Goal: Check status: Check status

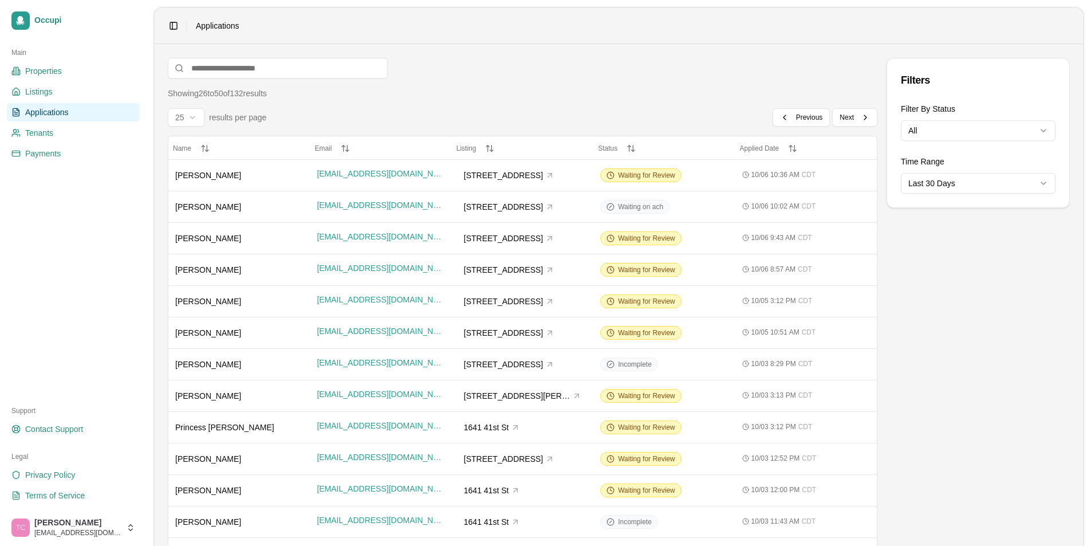
click at [55, 110] on span "Applications" at bounding box center [47, 112] width 44 height 11
click at [811, 119] on span "Previous" at bounding box center [809, 117] width 27 height 9
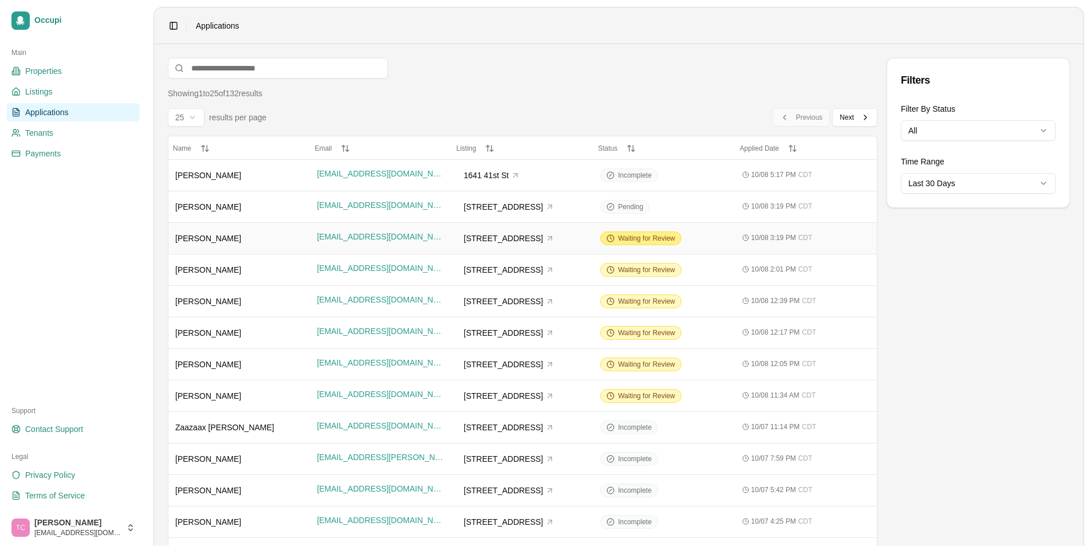
click at [632, 237] on span "Waiting for Review" at bounding box center [646, 238] width 57 height 9
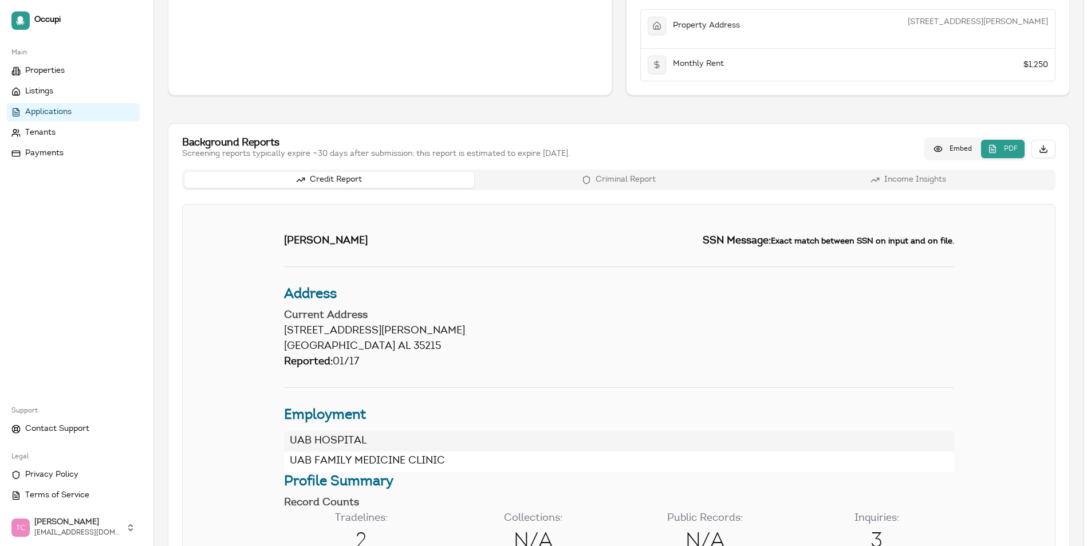
scroll to position [458, 0]
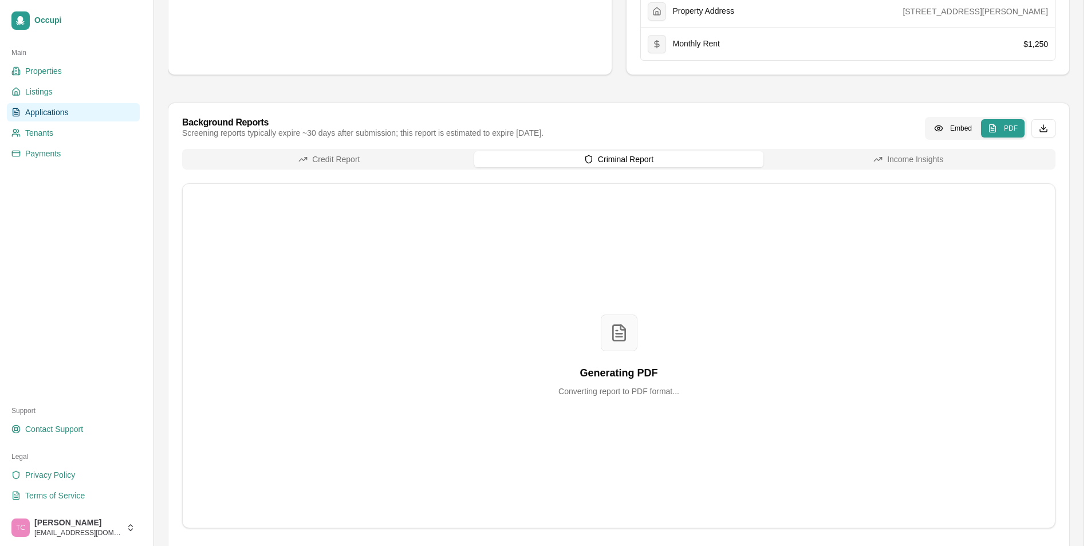
click at [640, 177] on div "Credit Report Criminal Report Income Insights Generating PDF Converting report …" at bounding box center [618, 338] width 873 height 379
drag, startPoint x: 326, startPoint y: 155, endPoint x: 335, endPoint y: 156, distance: 8.7
click at [327, 155] on button "Credit Report" at bounding box center [329, 159] width 290 height 16
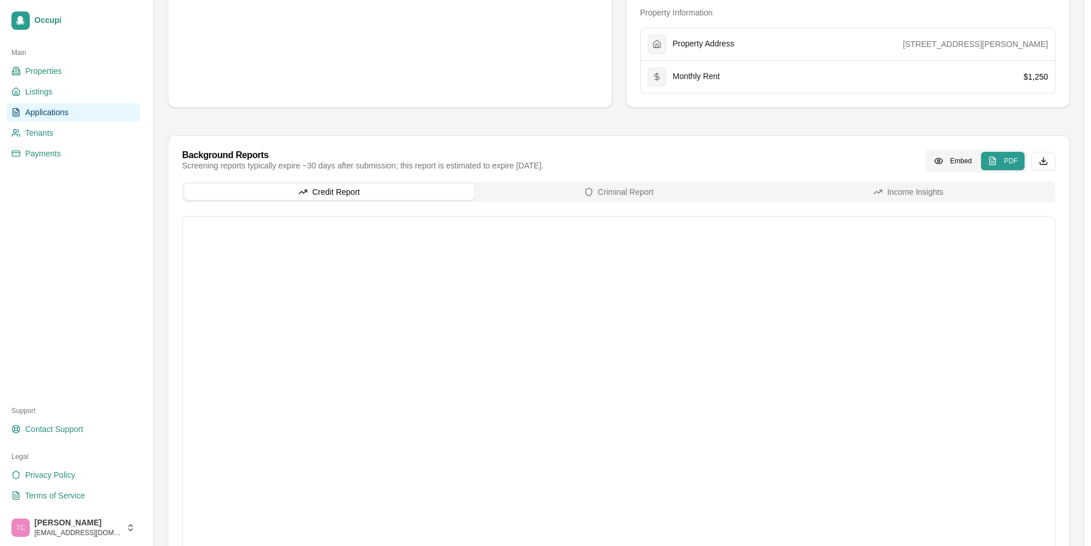
scroll to position [487, 0]
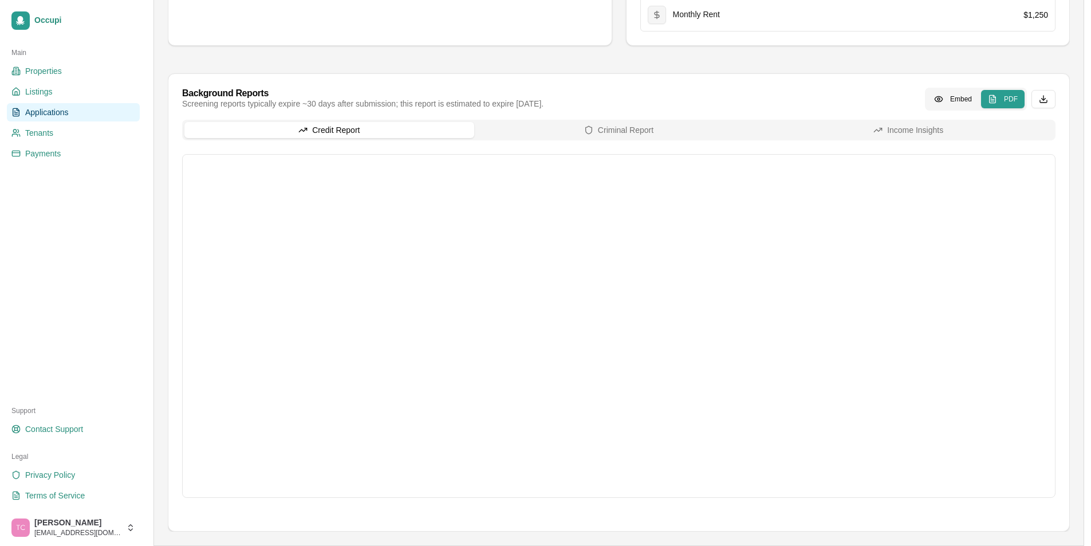
click at [37, 111] on span "Applications" at bounding box center [47, 112] width 44 height 11
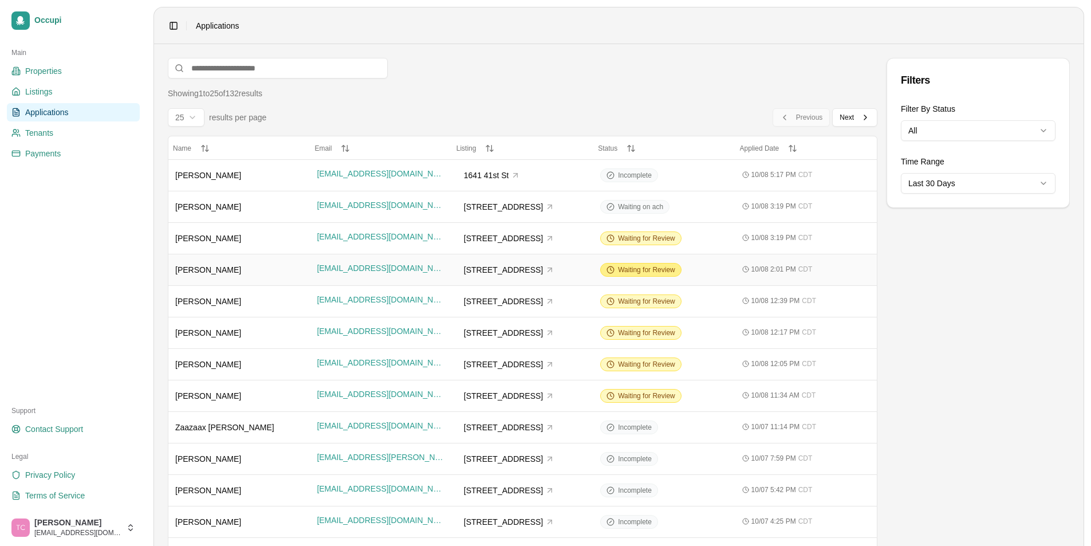
click at [650, 271] on span "Waiting for Review" at bounding box center [646, 269] width 57 height 9
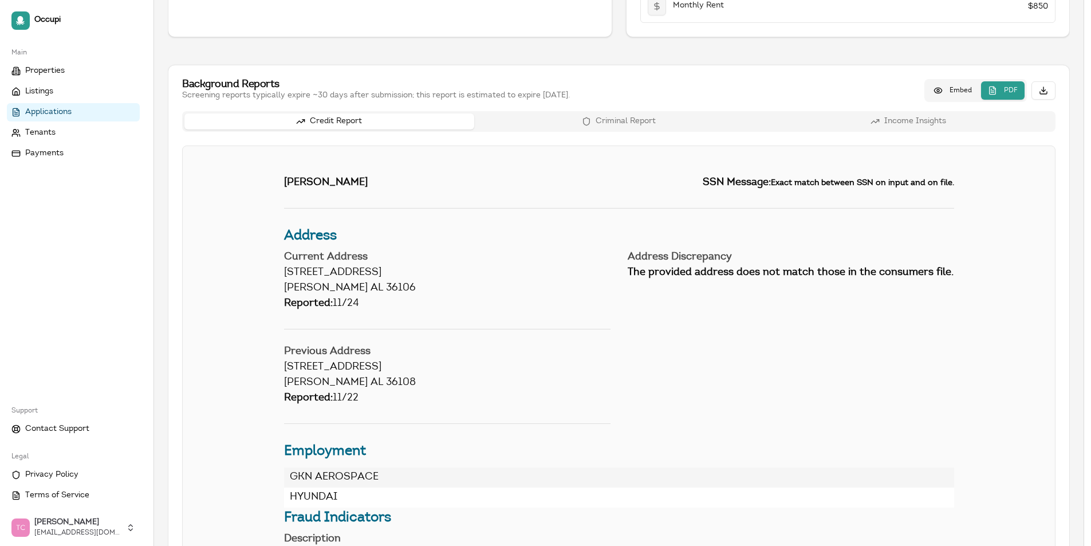
scroll to position [342, 0]
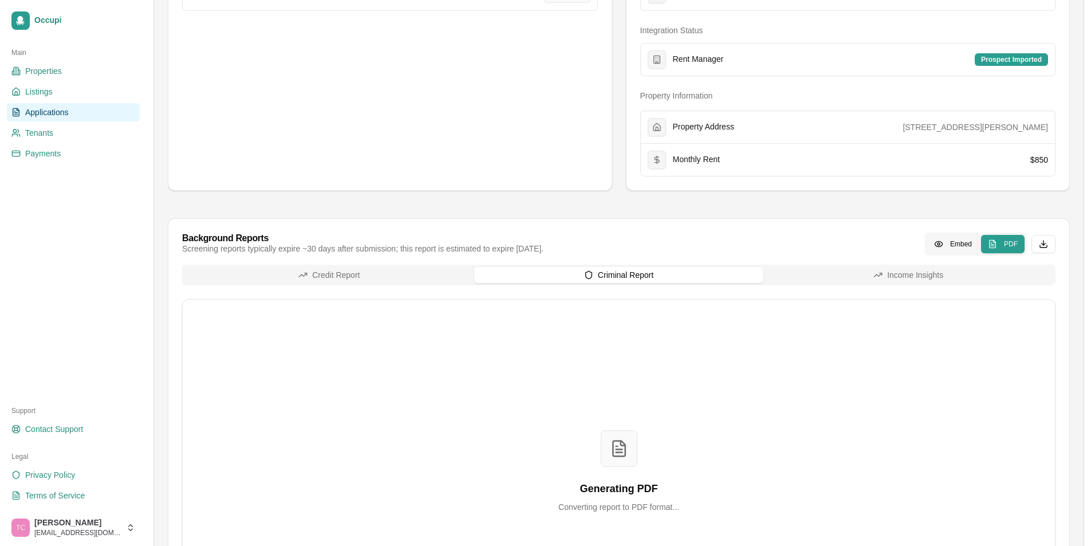
click at [589, 290] on div "Credit Report Criminal Report Income Insights Generating PDF Converting report …" at bounding box center [618, 454] width 873 height 379
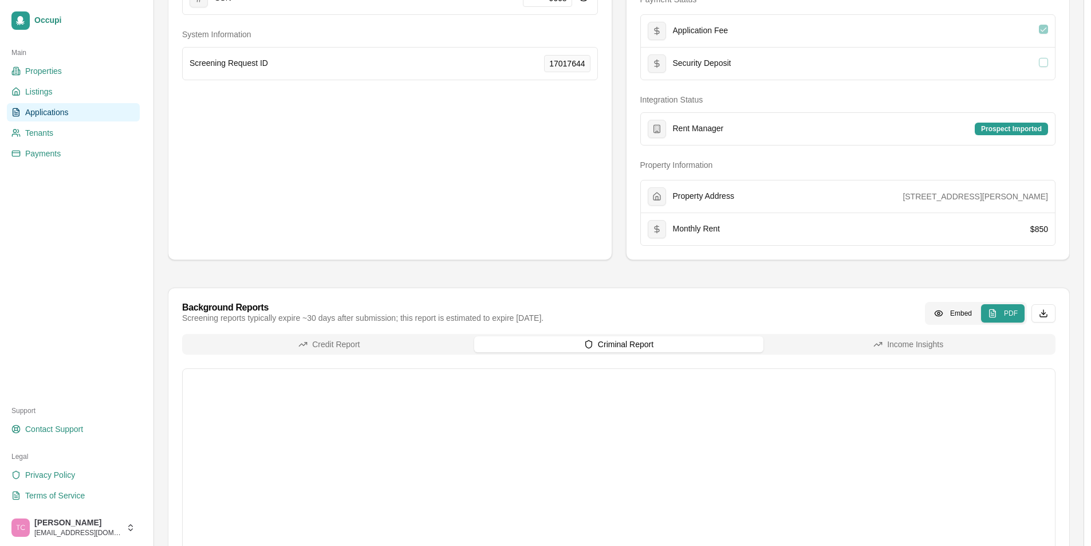
scroll to position [400, 0]
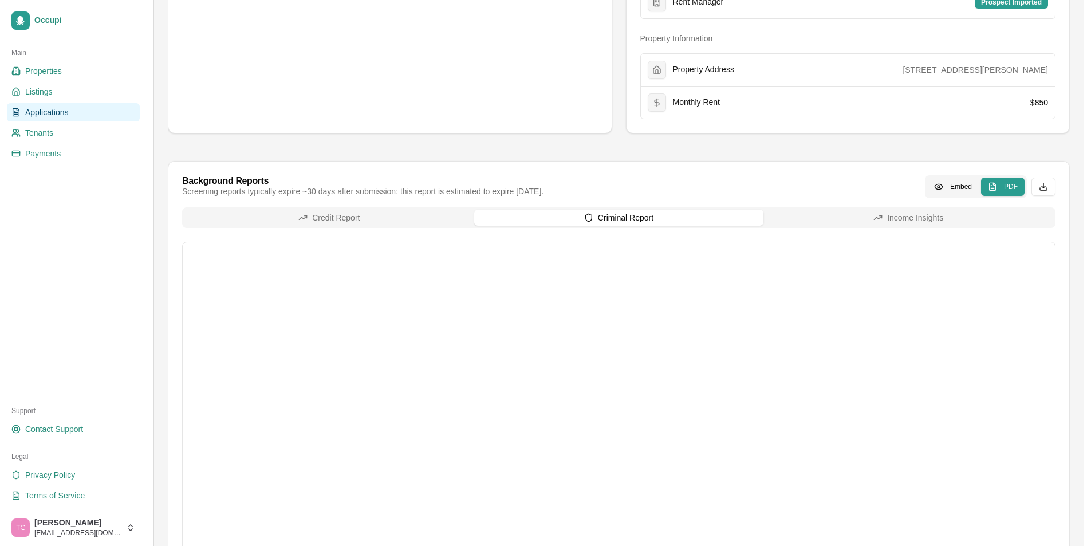
click at [326, 228] on div "Credit Report Criminal Report Income Insights" at bounding box center [618, 396] width 873 height 378
click at [363, 222] on button "Credit Report" at bounding box center [329, 218] width 290 height 16
click at [32, 112] on span "Applications" at bounding box center [47, 112] width 44 height 11
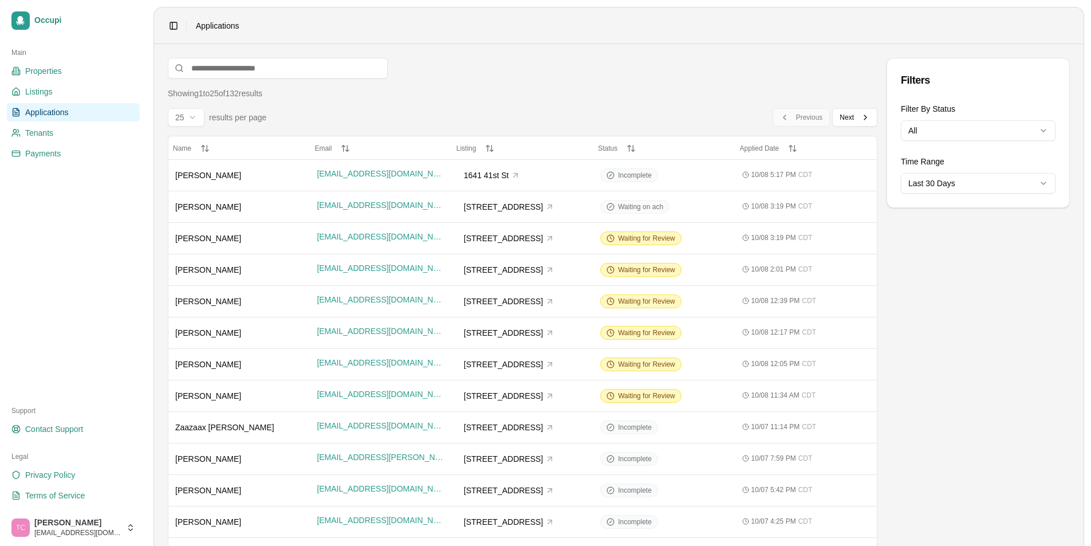
drag, startPoint x: 649, startPoint y: 303, endPoint x: 642, endPoint y: 307, distance: 7.7
click at [649, 303] on span "Waiting for Review" at bounding box center [646, 301] width 57 height 9
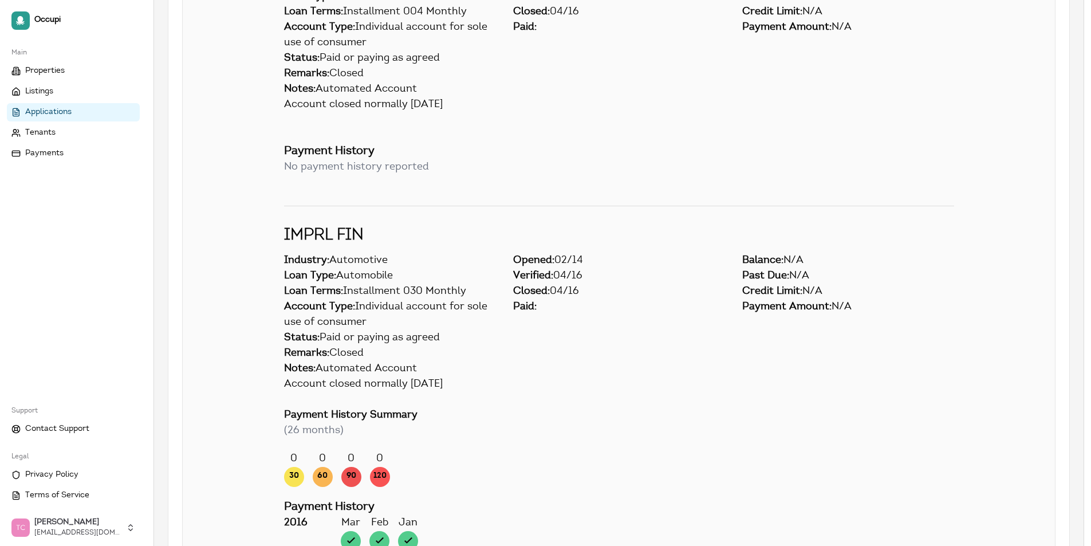
scroll to position [13284, 0]
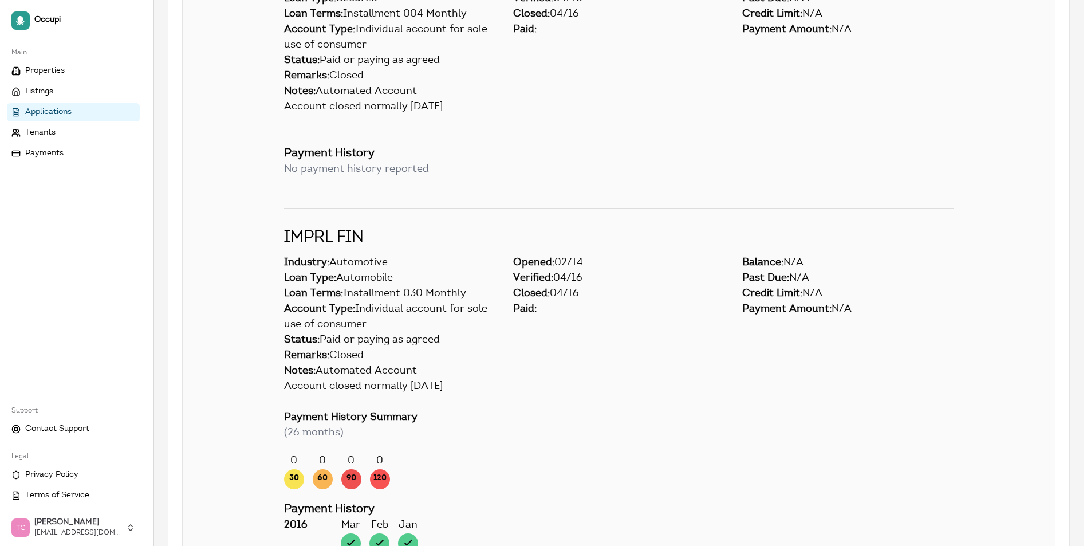
click at [50, 113] on span "Applications" at bounding box center [48, 112] width 46 height 11
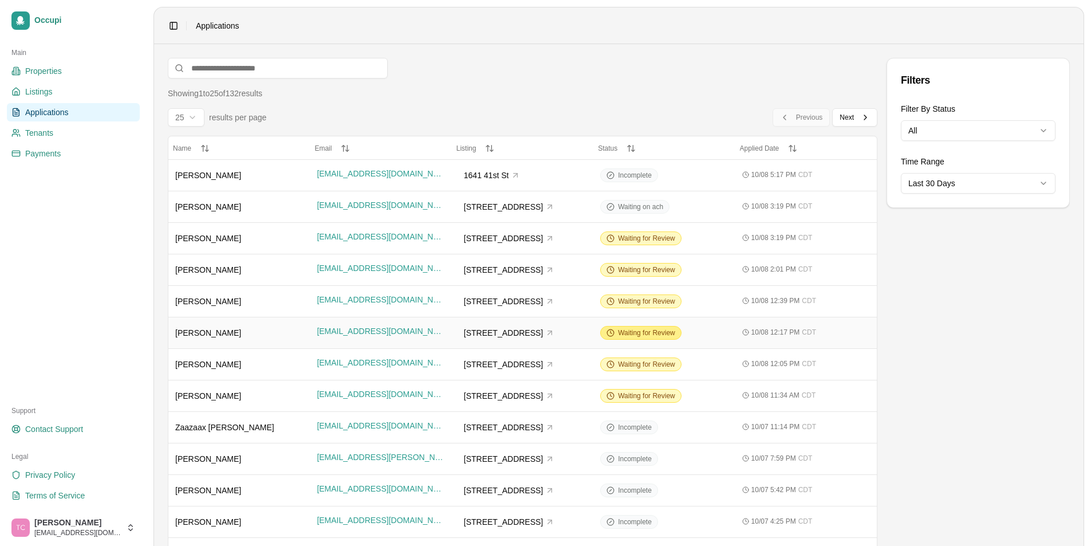
click at [647, 334] on span "Waiting for Review" at bounding box center [646, 332] width 57 height 9
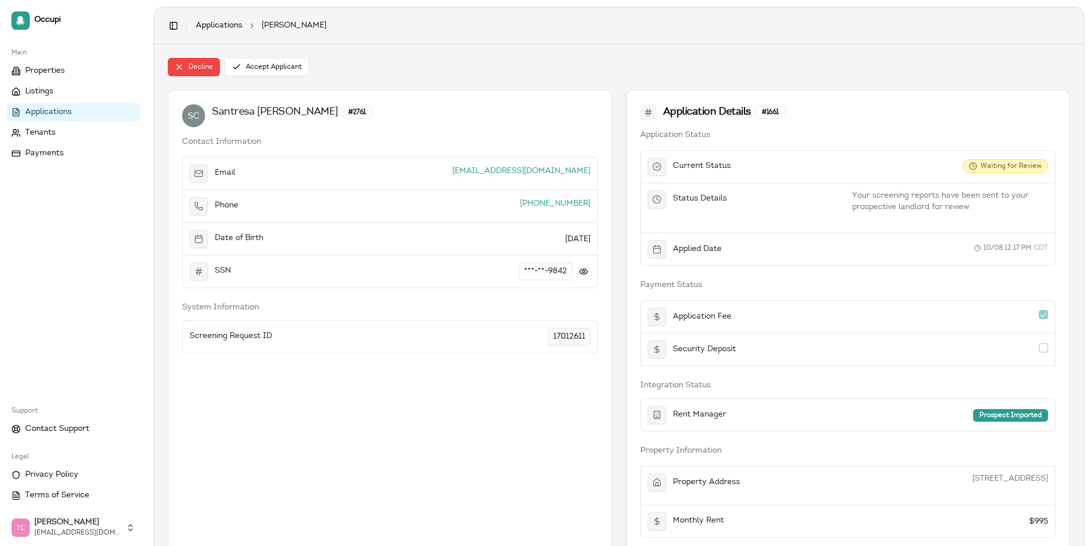
click at [401, 376] on div "[PERSON_NAME] # 2761 Contact Information Email [EMAIL_ADDRESS][DOMAIN_NAME] Pho…" at bounding box center [390, 321] width 444 height 462
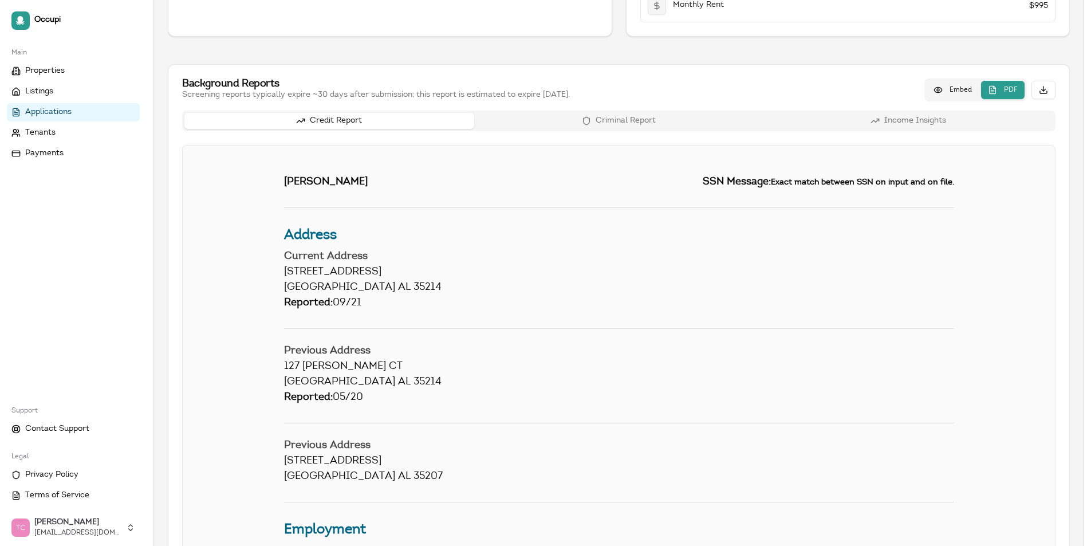
scroll to position [286, 0]
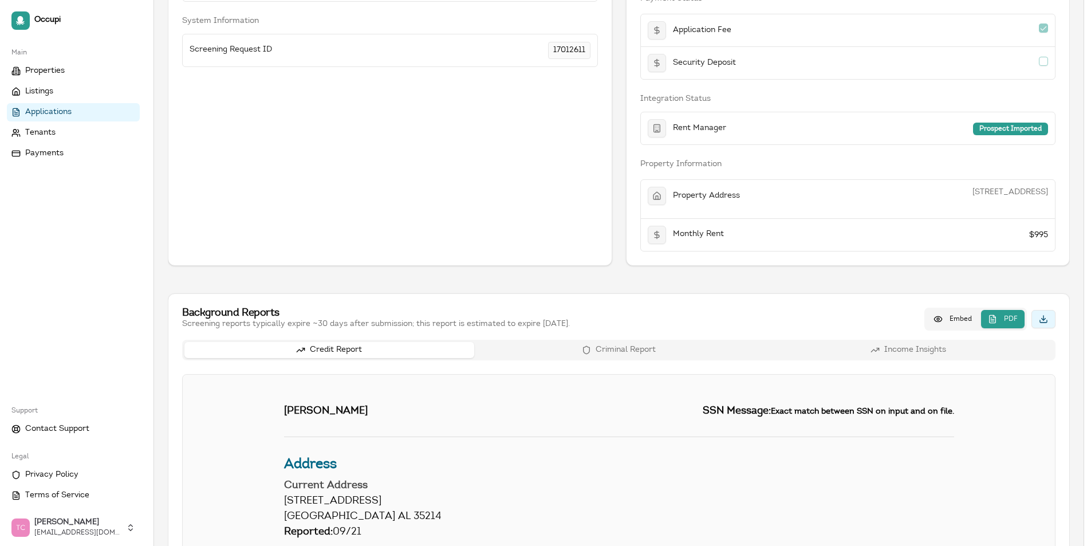
click at [1044, 315] on button "Download report" at bounding box center [1043, 319] width 24 height 18
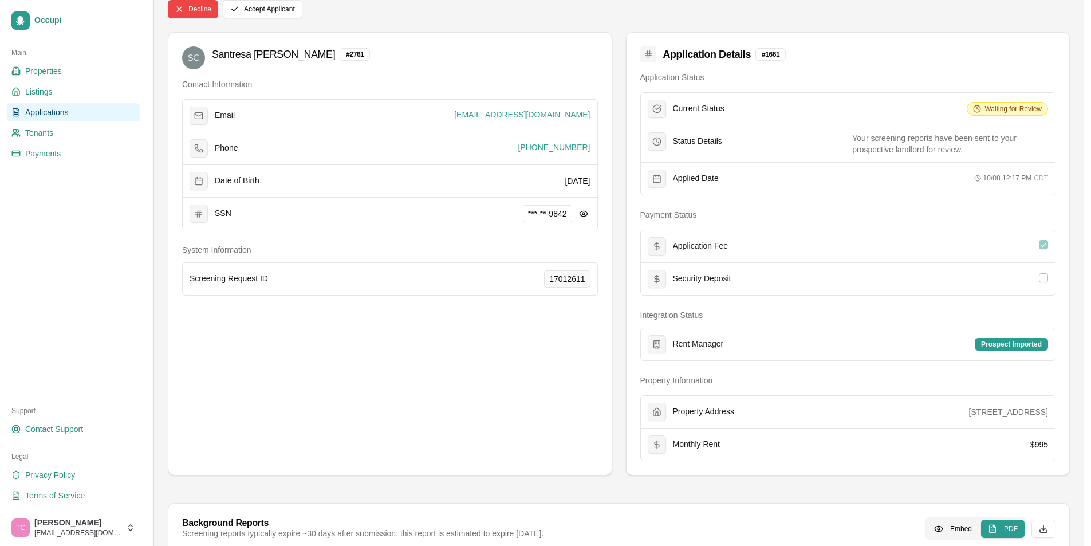
scroll to position [57, 0]
click at [46, 113] on span "Applications" at bounding box center [47, 112] width 44 height 11
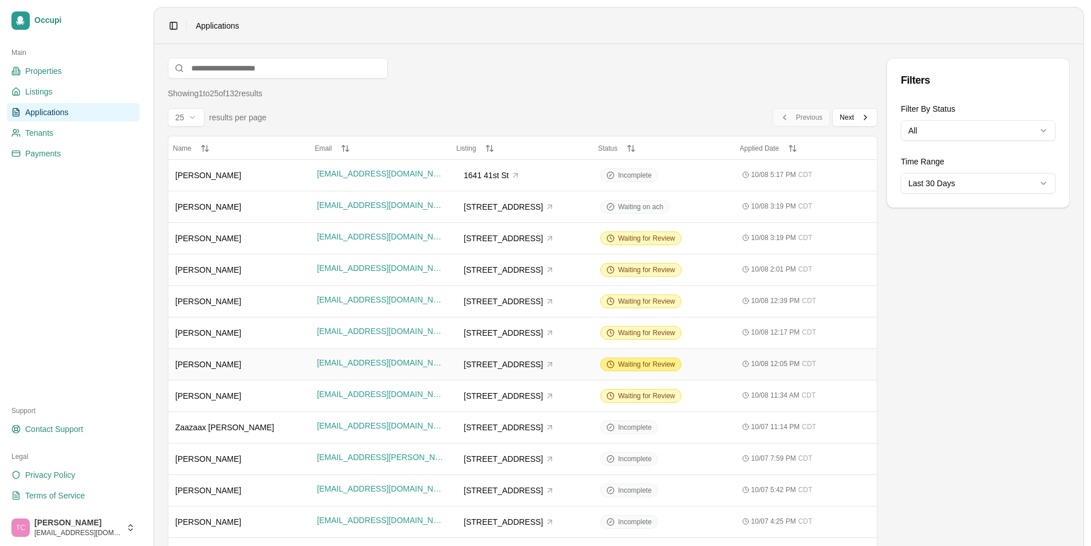
click at [650, 360] on span "Waiting for Review" at bounding box center [646, 364] width 57 height 9
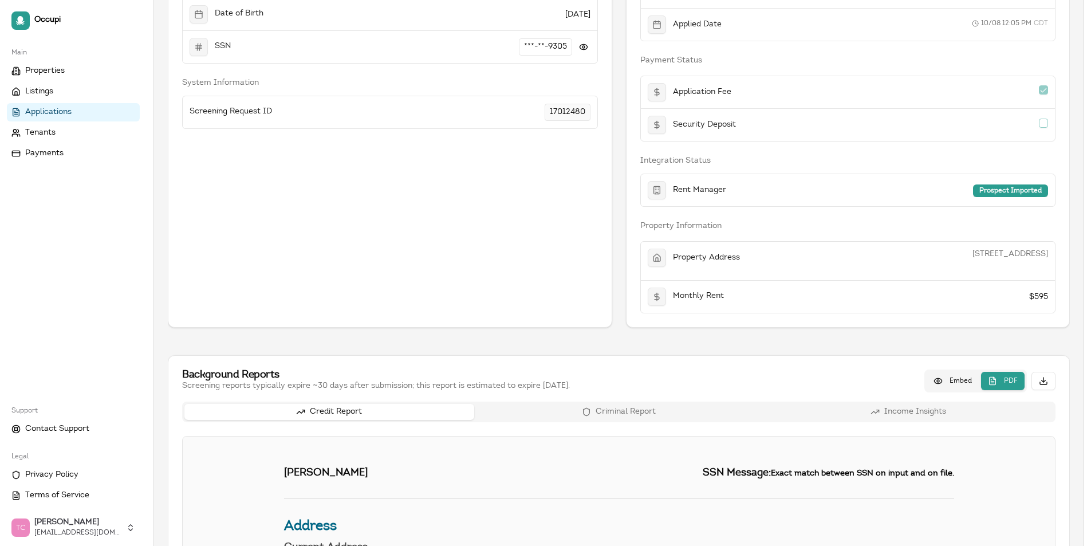
scroll to position [344, 0]
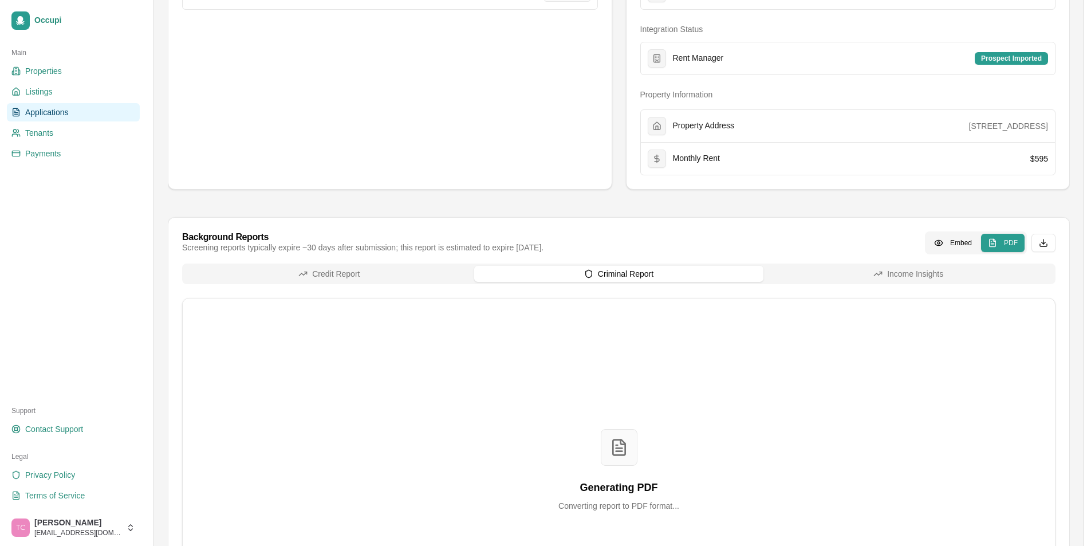
click at [618, 300] on div "Credit Report Criminal Report Income Insights Generating PDF Converting report …" at bounding box center [618, 452] width 873 height 379
click at [60, 113] on span "Applications" at bounding box center [47, 112] width 44 height 11
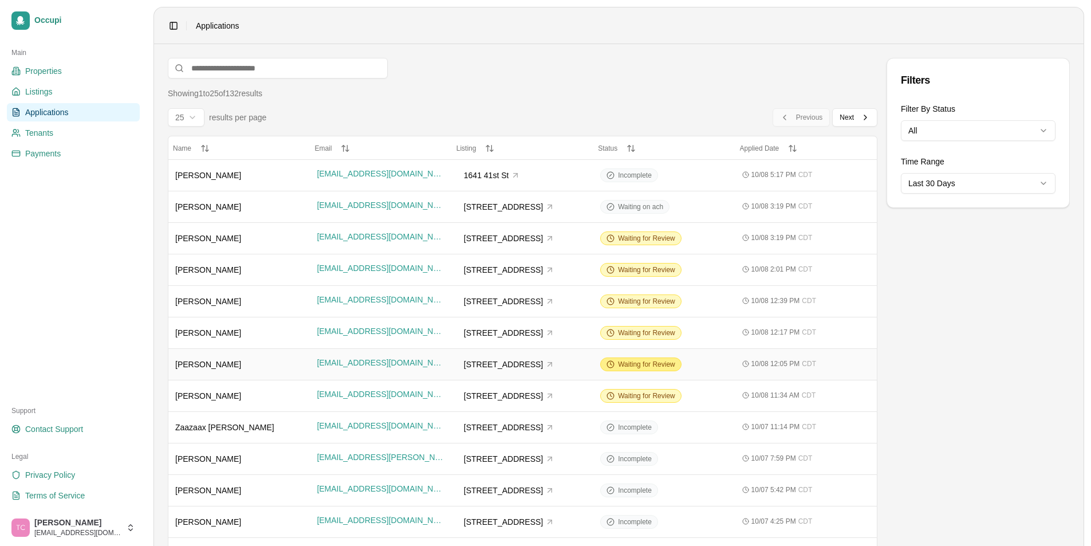
click at [644, 365] on span "Waiting for Review" at bounding box center [646, 364] width 57 height 9
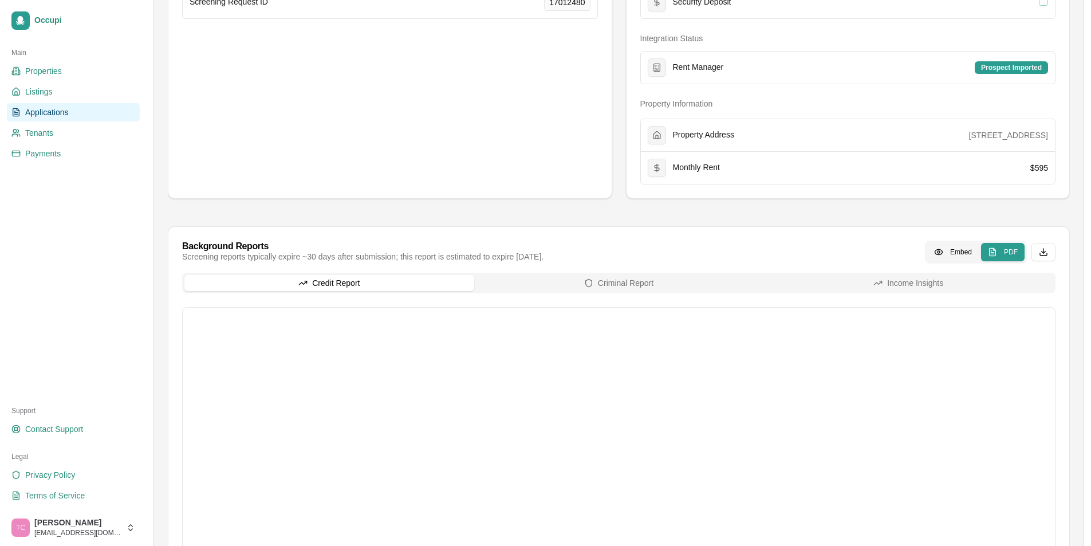
scroll to position [401, 0]
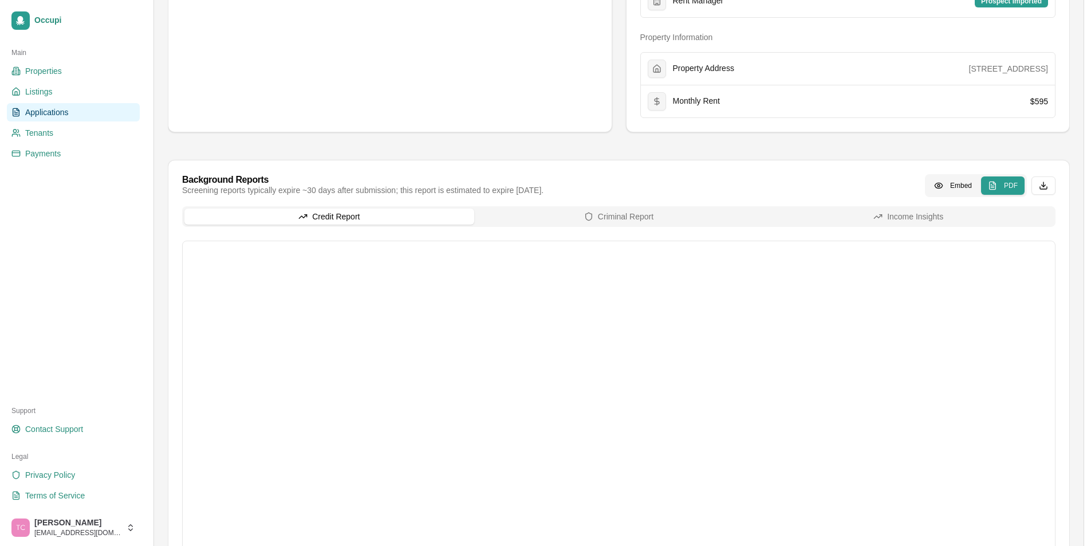
click at [40, 113] on span "Applications" at bounding box center [47, 112] width 44 height 11
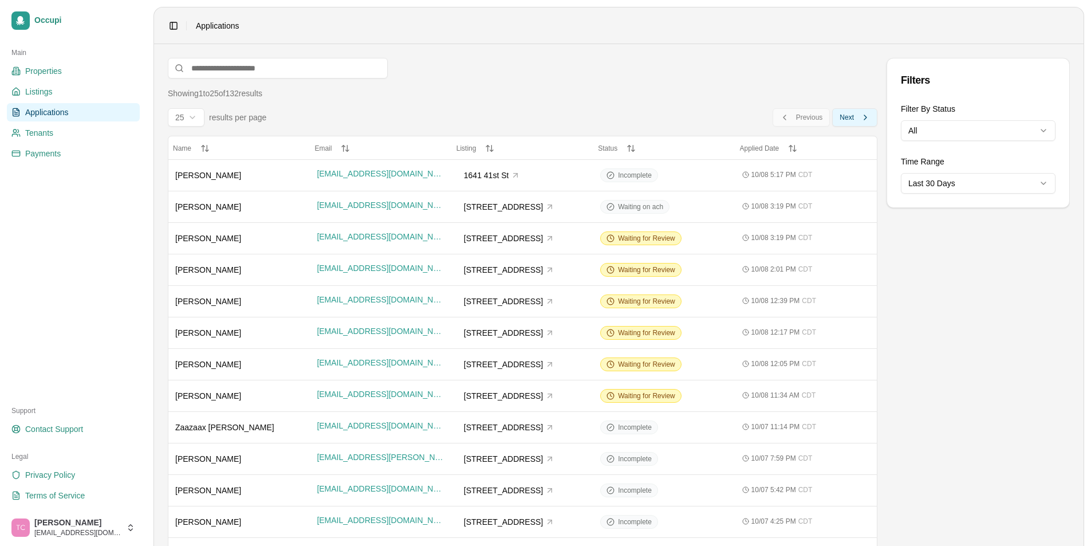
click at [842, 120] on span "Next" at bounding box center [846, 117] width 14 height 9
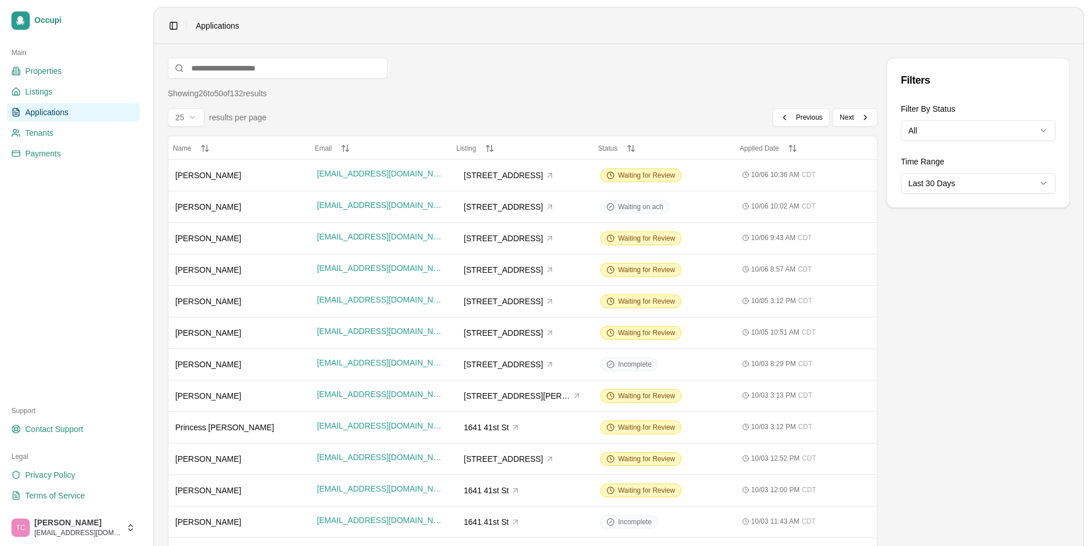
click at [640, 269] on span "Waiting for Review" at bounding box center [646, 269] width 57 height 9
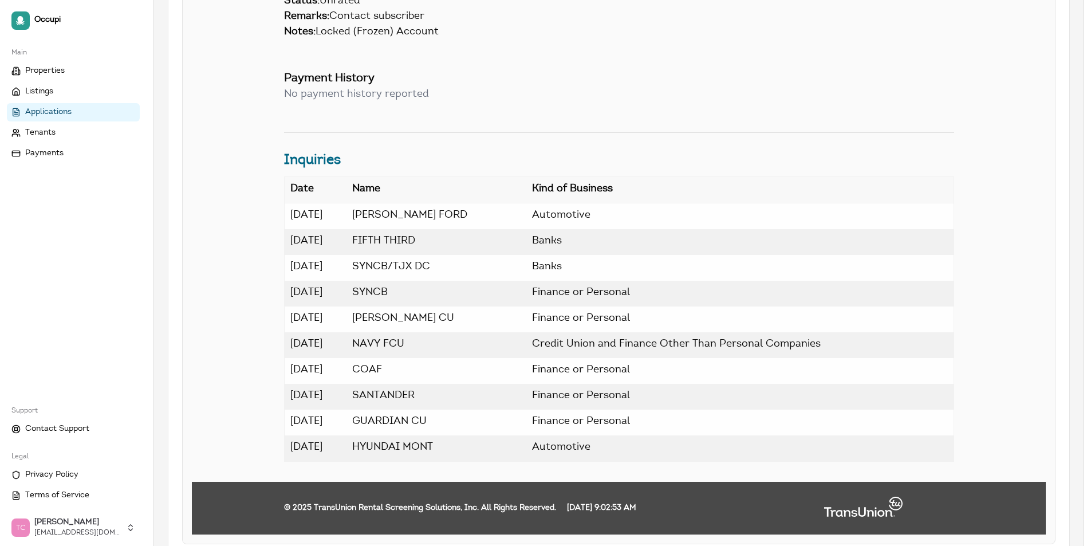
scroll to position [16689, 0]
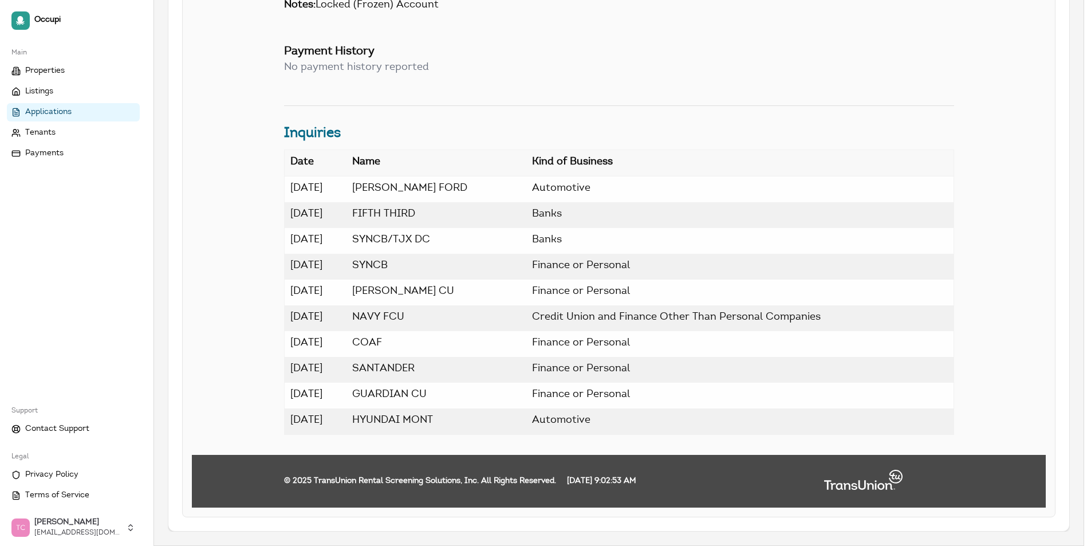
click at [801, 254] on td "Finance or Personal" at bounding box center [739, 267] width 427 height 26
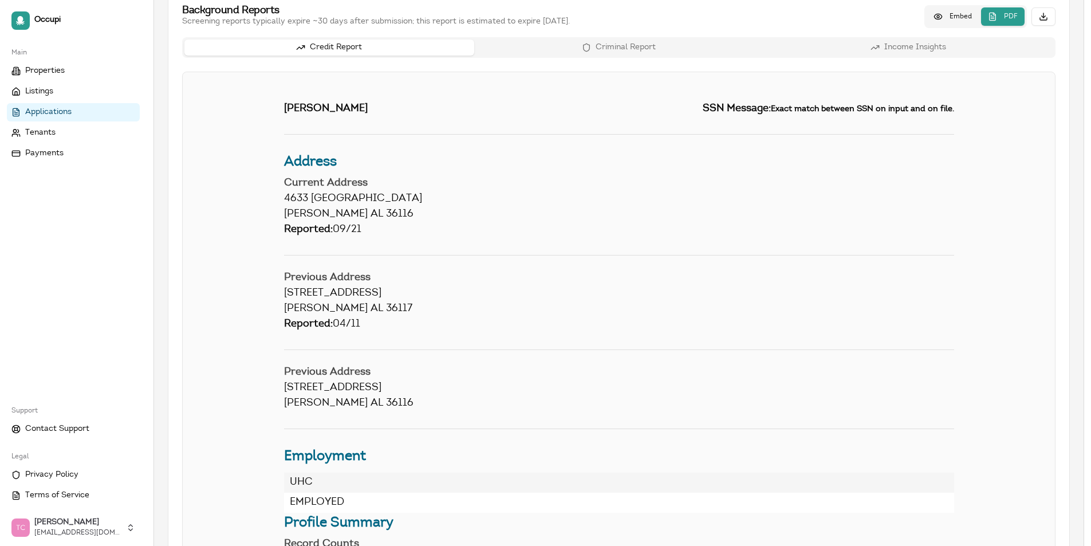
scroll to position [360, 0]
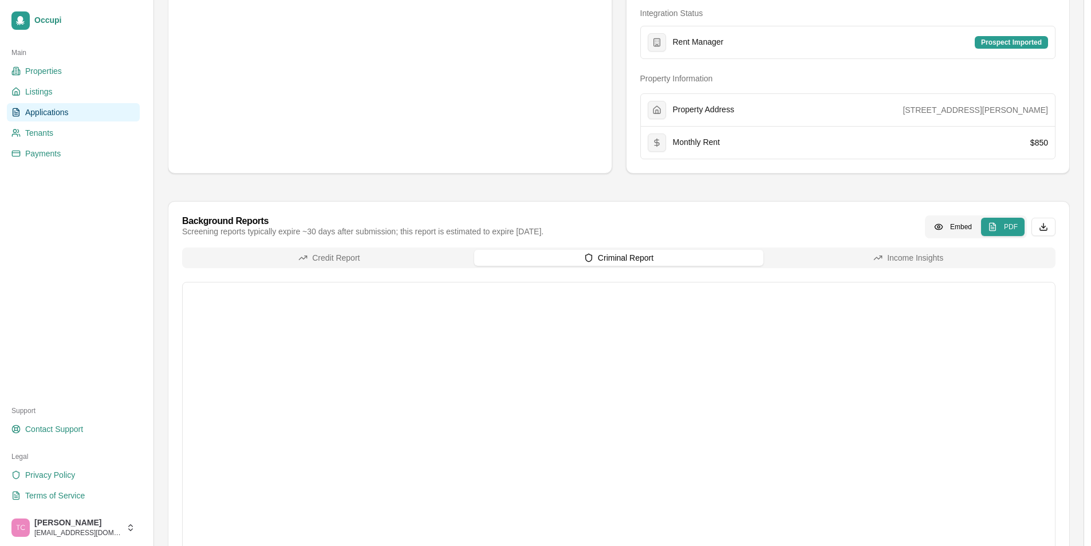
click at [41, 109] on span "Applications" at bounding box center [47, 112] width 44 height 11
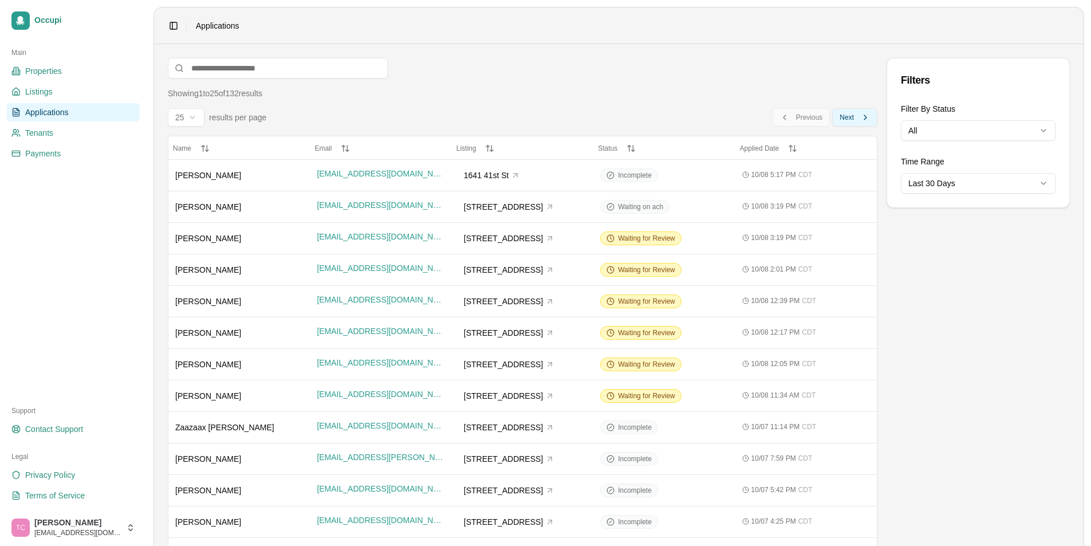
click at [835, 121] on button "Next Next" at bounding box center [854, 117] width 45 height 18
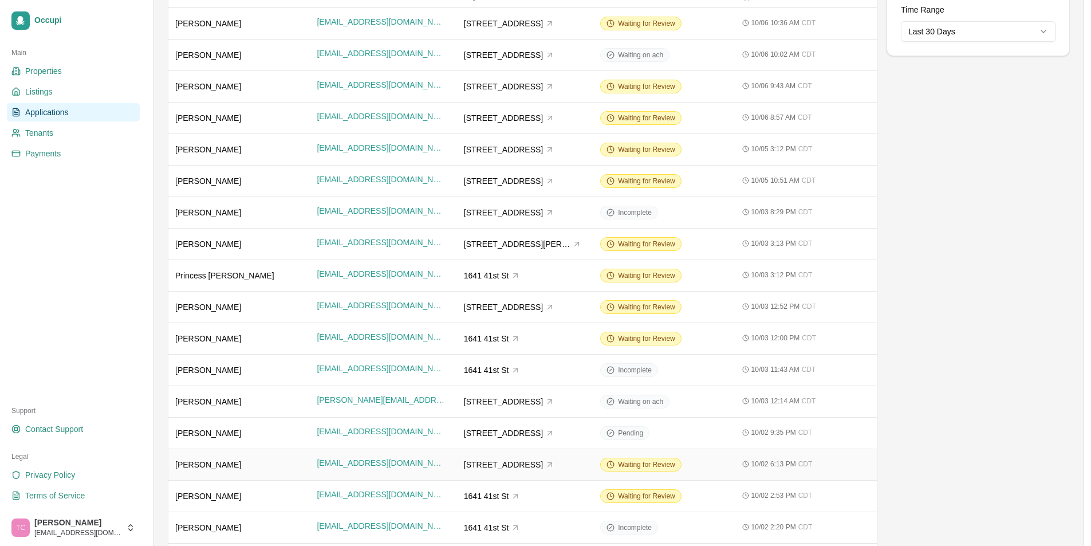
scroll to position [172, 0]
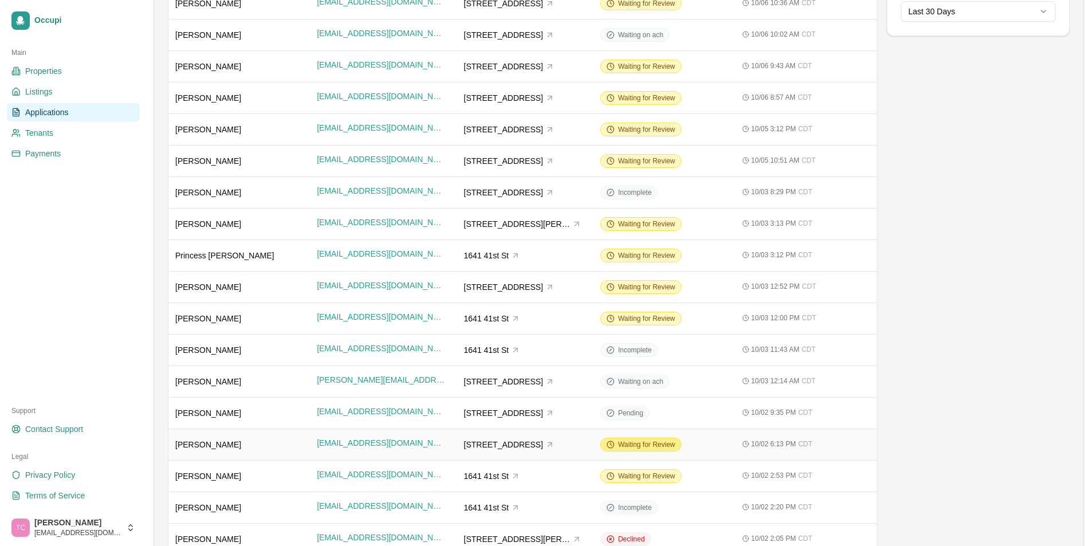
click at [642, 445] on span "Waiting for Review" at bounding box center [646, 444] width 57 height 9
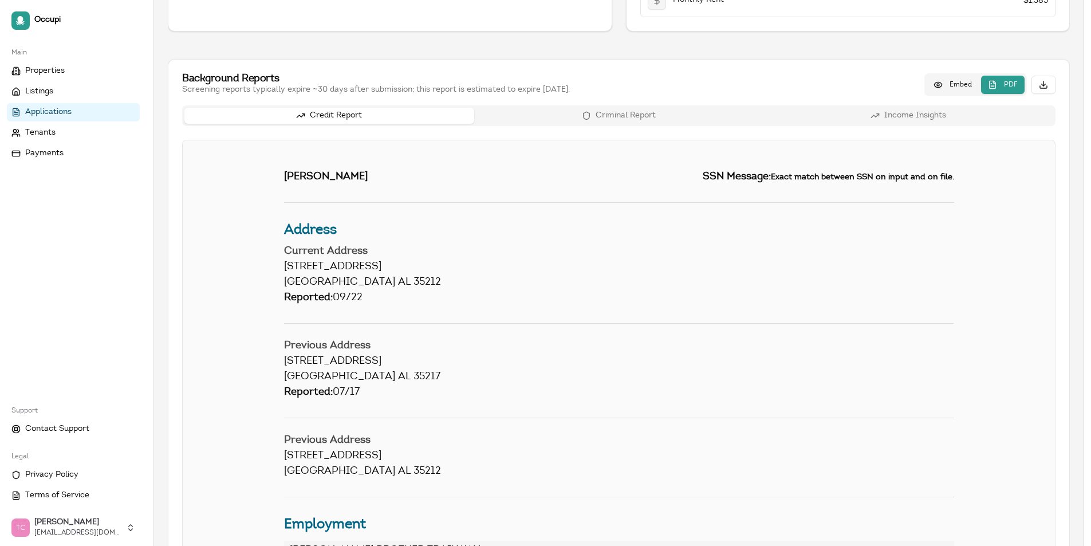
scroll to position [408, 0]
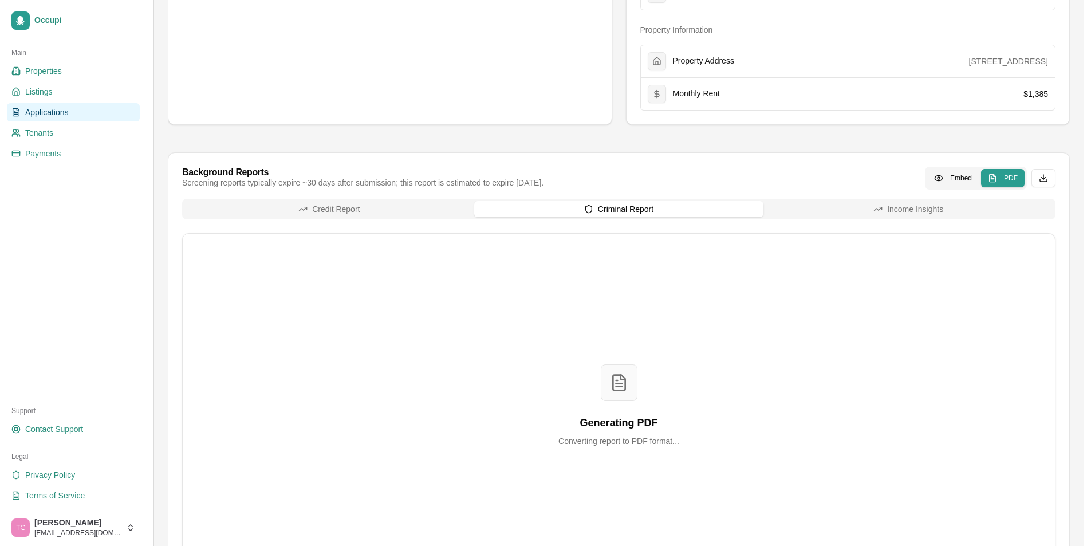
click at [640, 223] on div "Credit Report Criminal Report Income Insights Generating PDF Converting report …" at bounding box center [618, 388] width 873 height 379
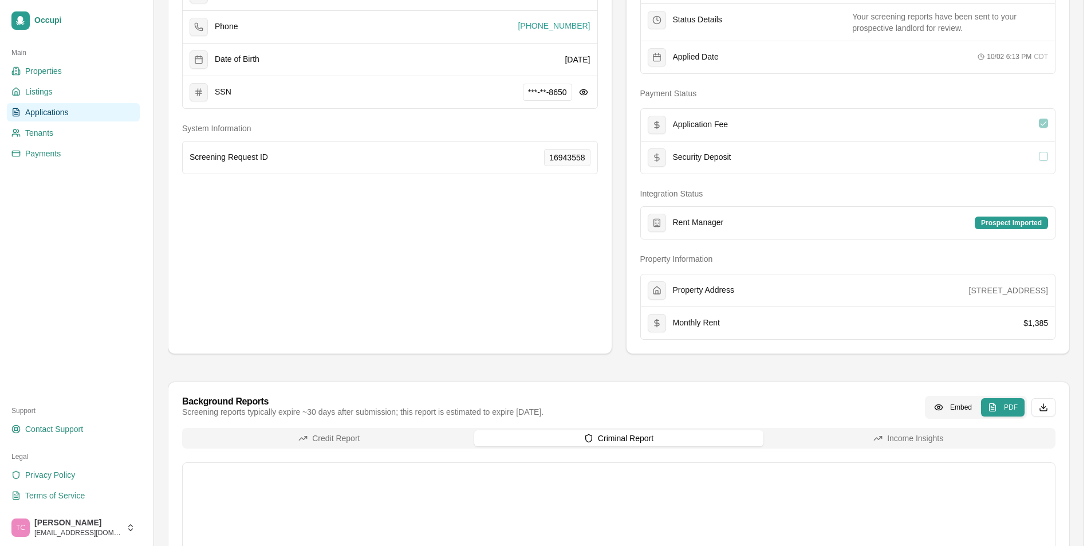
click at [82, 113] on link "Applications" at bounding box center [73, 112] width 133 height 18
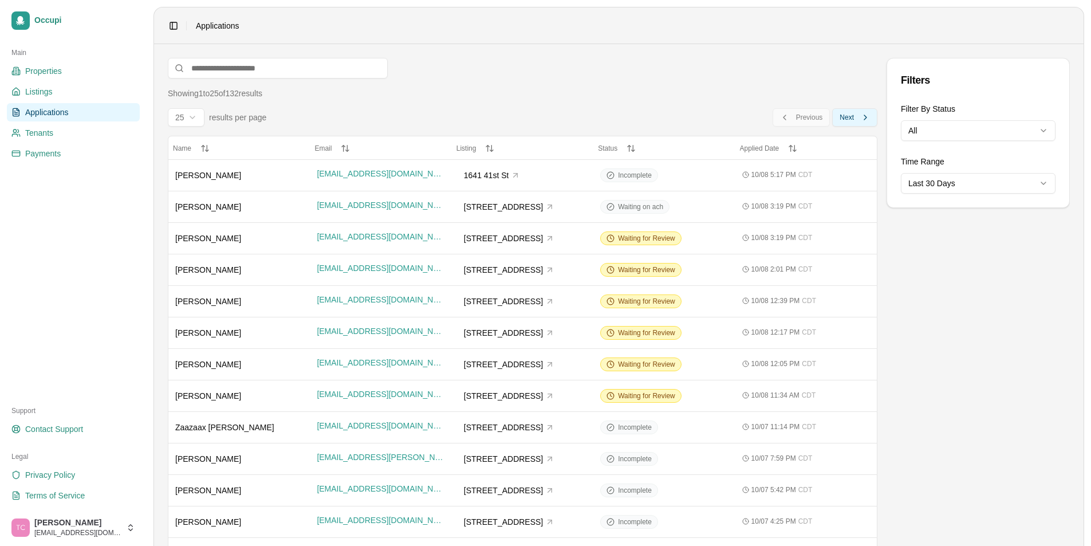
click at [855, 116] on button "Next Next" at bounding box center [854, 117] width 45 height 18
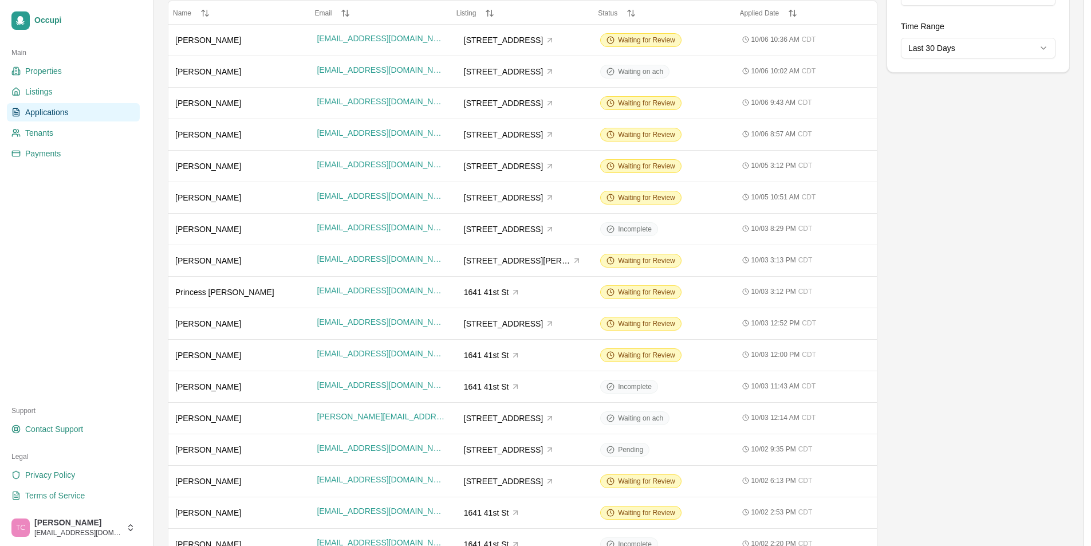
scroll to position [15, 0]
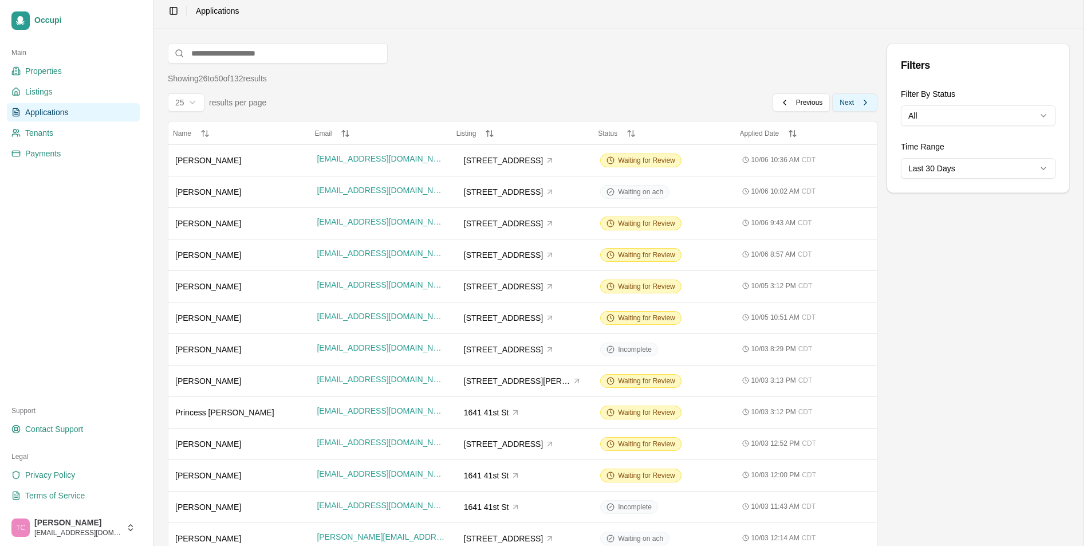
click at [839, 103] on span "Next" at bounding box center [846, 102] width 14 height 9
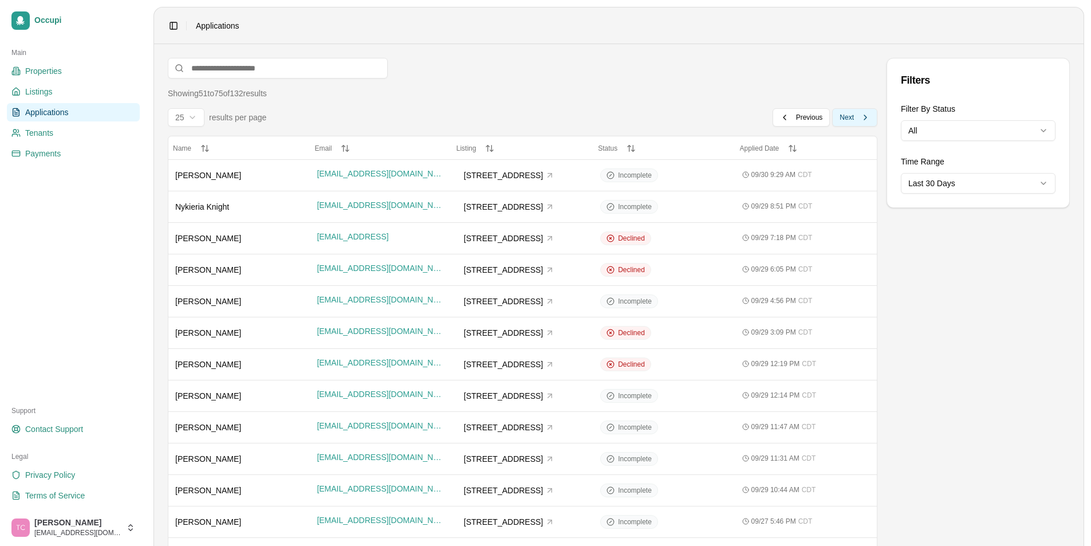
click at [841, 118] on span "Next" at bounding box center [846, 117] width 14 height 9
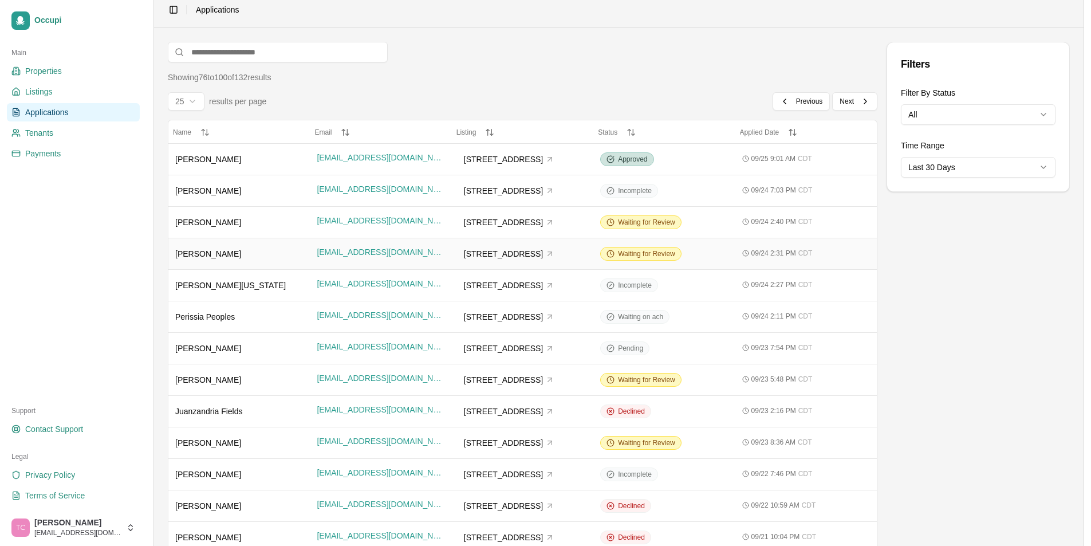
scroll to position [15, 0]
click at [841, 104] on span "Next" at bounding box center [846, 102] width 14 height 9
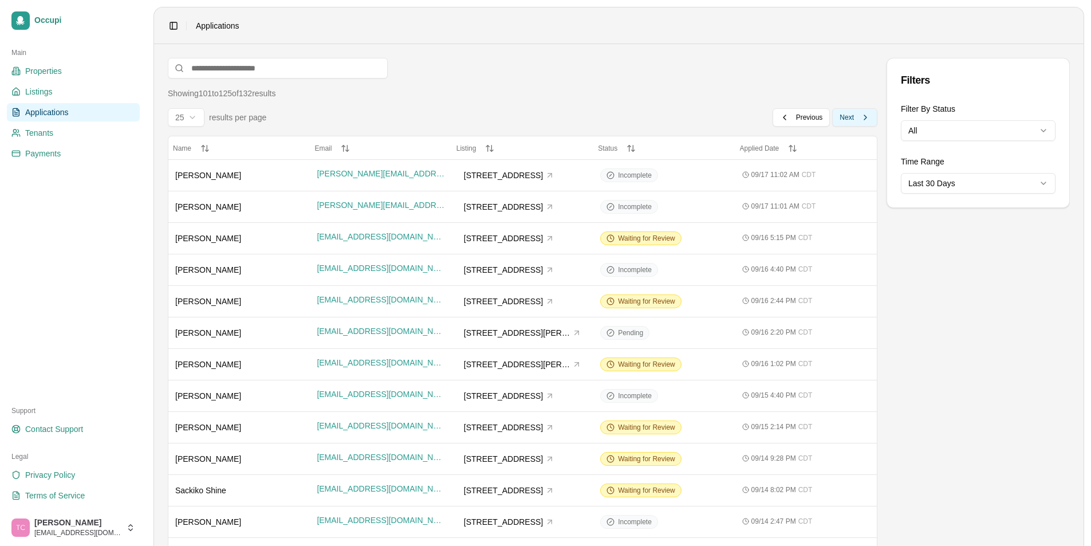
click at [847, 119] on span "Next" at bounding box center [846, 117] width 14 height 9
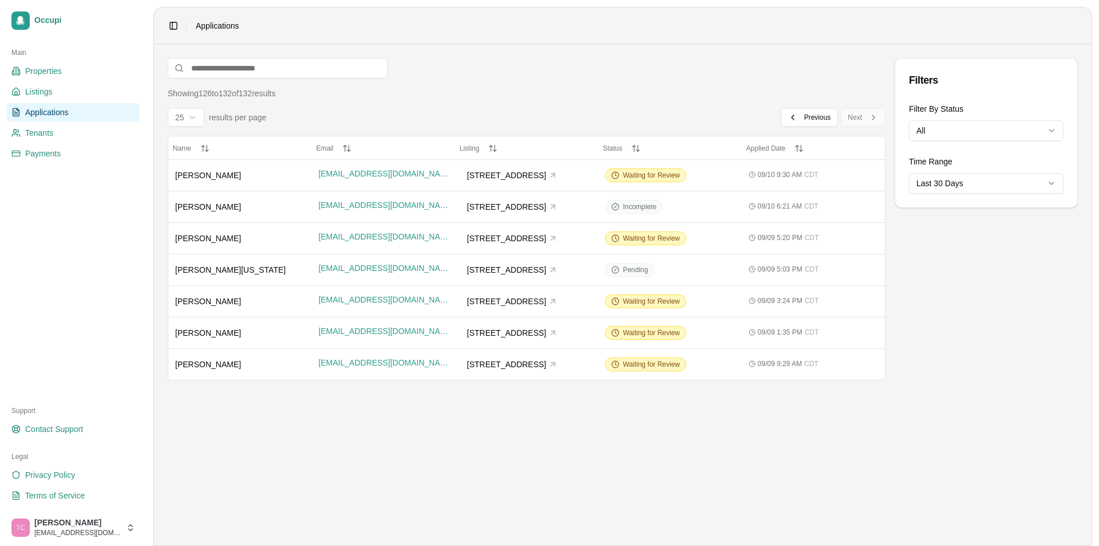
click at [50, 115] on span "Applications" at bounding box center [47, 112] width 44 height 11
click at [811, 121] on span "Previous" at bounding box center [817, 117] width 27 height 9
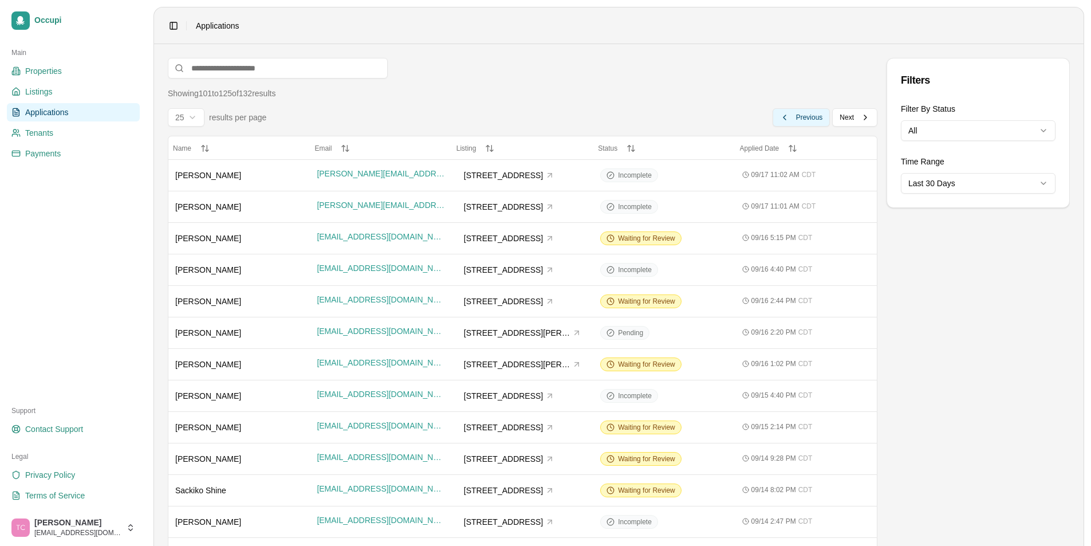
click at [800, 113] on span "Previous" at bounding box center [809, 117] width 27 height 9
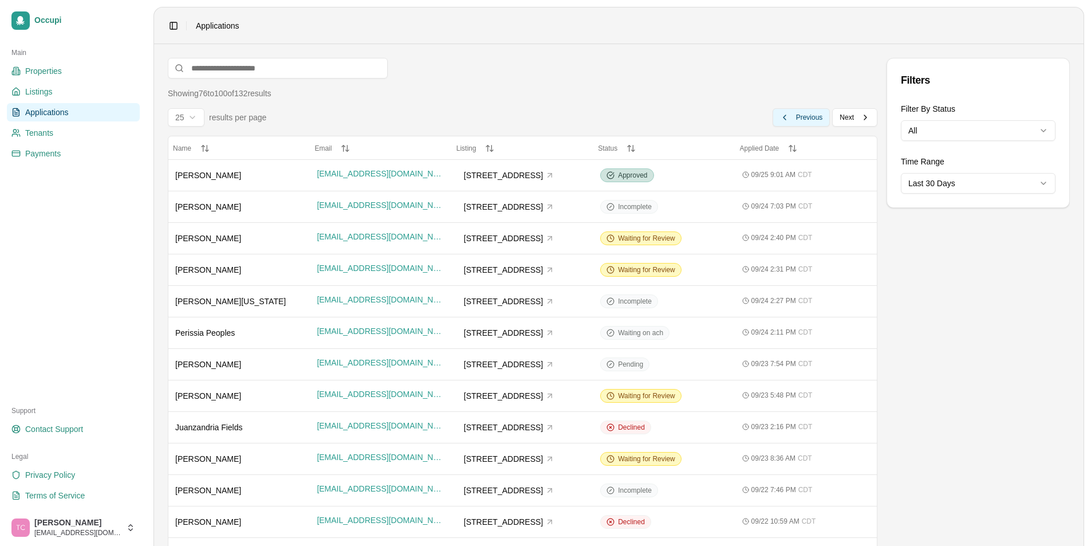
click at [800, 113] on span "Previous" at bounding box center [809, 117] width 27 height 9
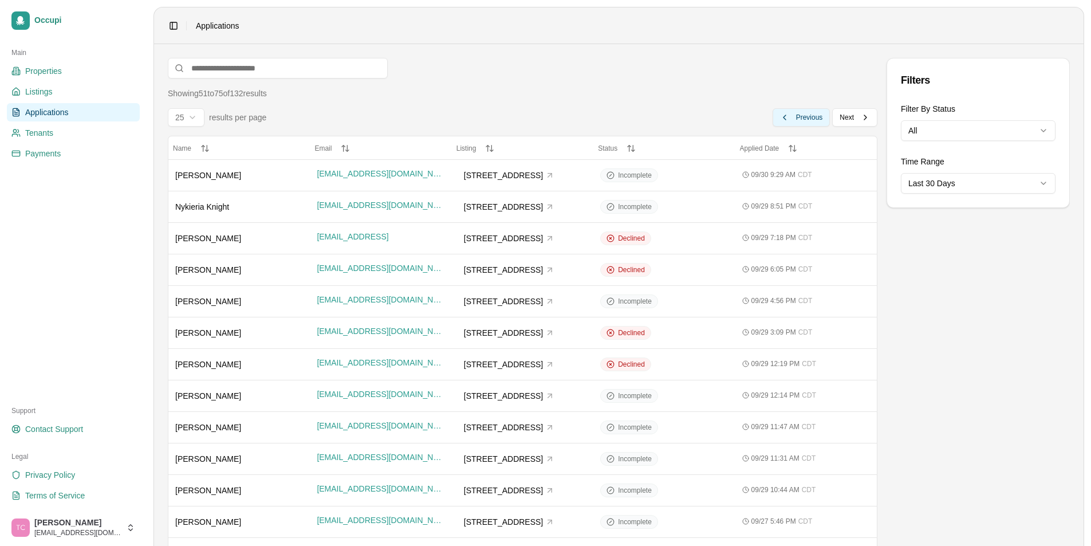
click at [800, 113] on span "Previous" at bounding box center [809, 117] width 27 height 9
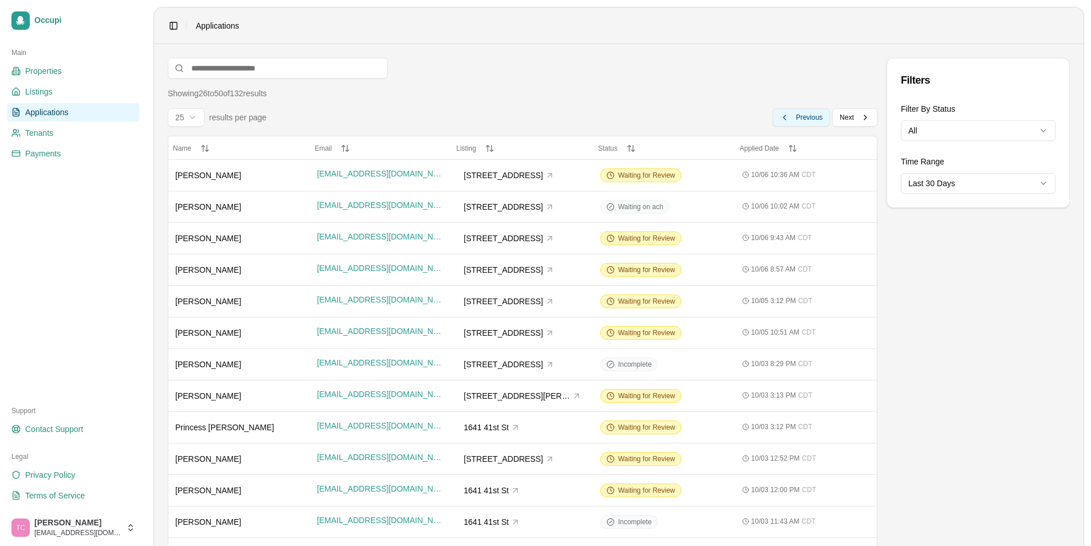
click at [800, 113] on span "Previous" at bounding box center [809, 117] width 27 height 9
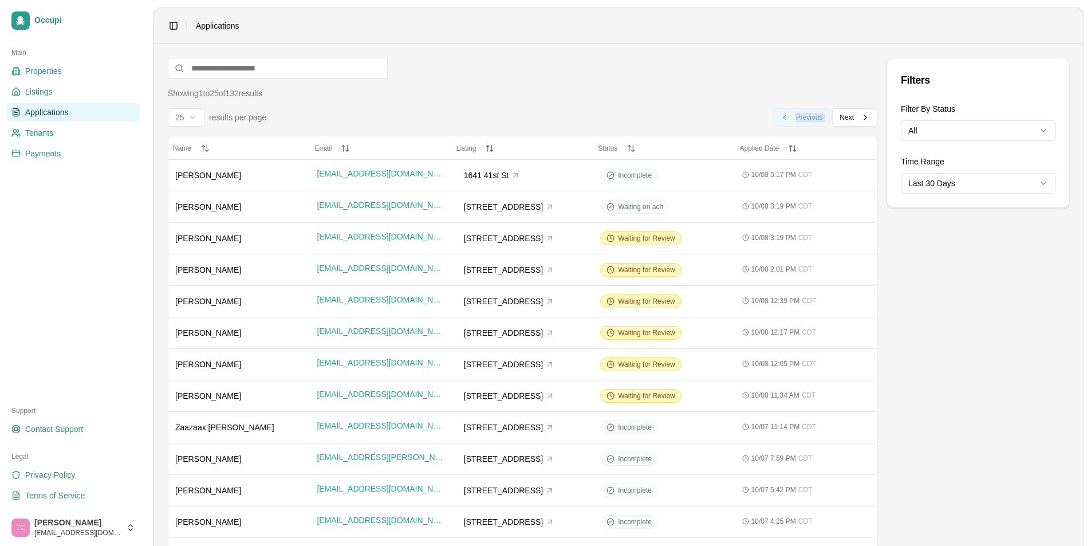
click at [800, 113] on div "Previous Previous Next Next" at bounding box center [824, 117] width 105 height 18
click at [645, 299] on span "Waiting for Review" at bounding box center [646, 301] width 57 height 9
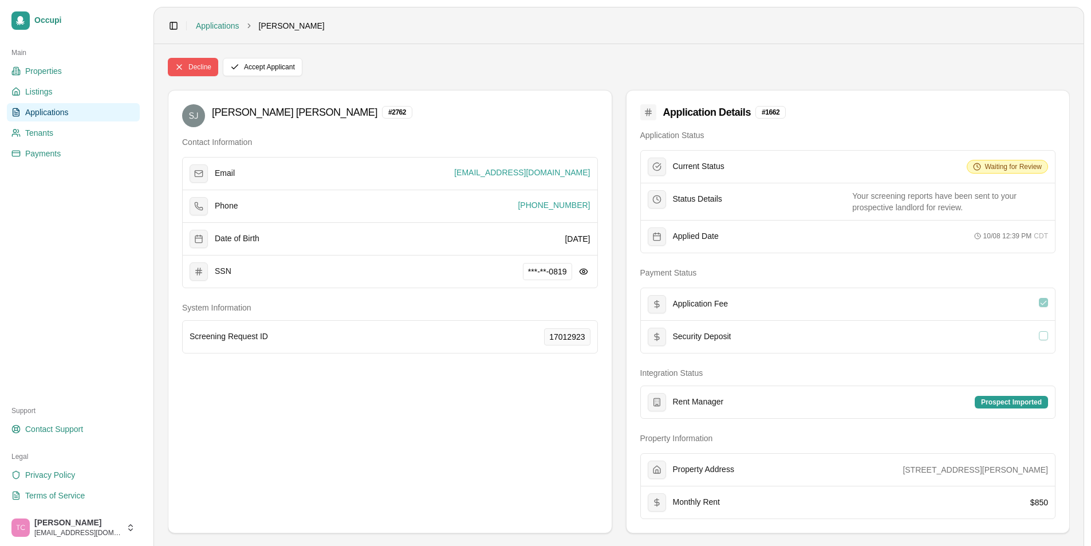
click at [201, 66] on button "Decline" at bounding box center [193, 67] width 50 height 18
